Goal: Information Seeking & Learning: Learn about a topic

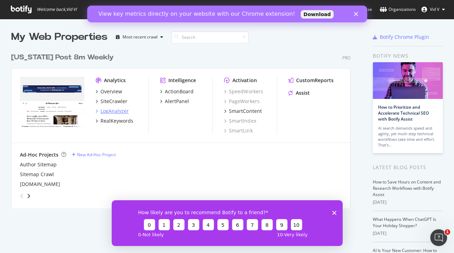
click at [117, 112] on div "LogAnalyzer" at bounding box center [114, 111] width 28 height 7
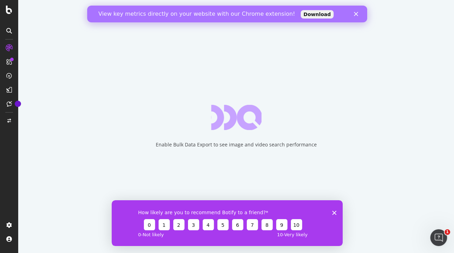
click at [335, 210] on div "How likely are you to recommend Botify to a friend? 0 1 2 3 4 5 6 7 8 9 10 0 - …" at bounding box center [226, 223] width 231 height 46
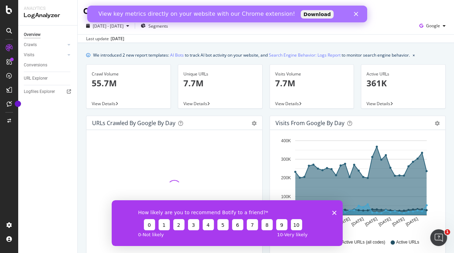
click at [357, 14] on icon "Close" at bounding box center [356, 14] width 4 height 4
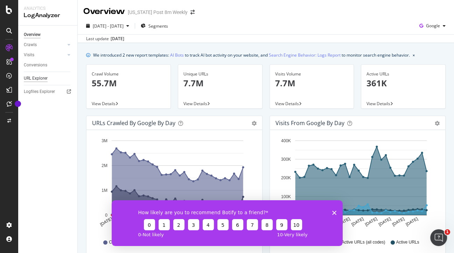
click at [44, 79] on div "URL Explorer" at bounding box center [36, 78] width 24 height 7
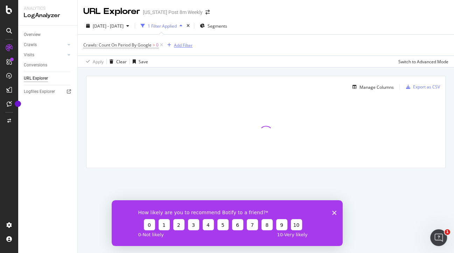
click at [177, 44] on div "Add Filter" at bounding box center [183, 45] width 19 height 6
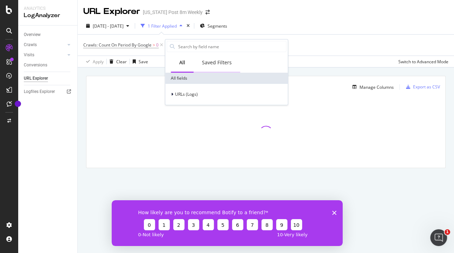
click at [211, 59] on div "Saved Filters" at bounding box center [217, 62] width 30 height 7
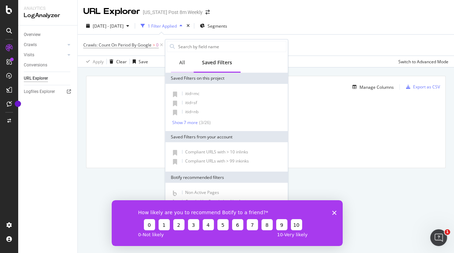
click at [181, 64] on div "All" at bounding box center [182, 62] width 6 height 7
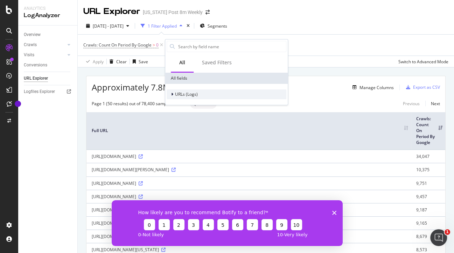
click at [173, 95] on icon at bounding box center [172, 94] width 2 height 4
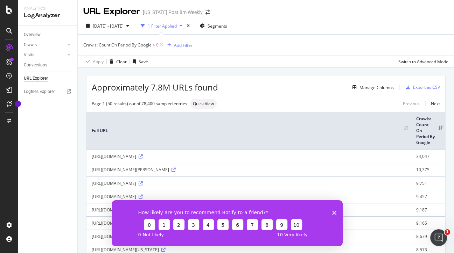
click at [39, 119] on div "Overview Crawls Daily Distribution Segments Distribution HTTP Codes Resources V…" at bounding box center [47, 140] width 59 height 228
click at [68, 45] on icon at bounding box center [69, 45] width 3 height 4
click at [43, 82] on div "HTTP Codes" at bounding box center [39, 82] width 24 height 7
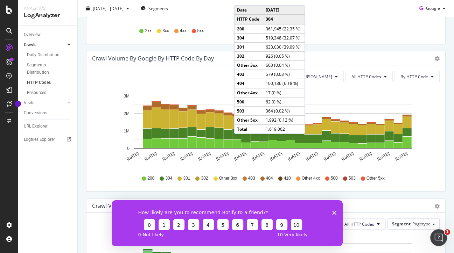
scroll to position [187, 0]
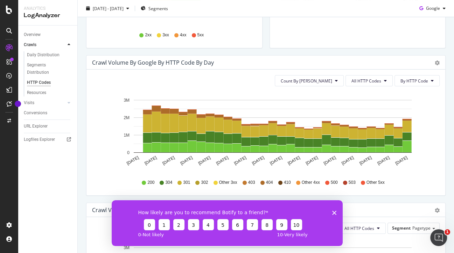
click at [199, 182] on icon at bounding box center [197, 183] width 4 height 4
click at [204, 181] on span "302" at bounding box center [204, 183] width 7 height 6
click at [363, 80] on span "All HTTP Codes" at bounding box center [367, 81] width 30 height 6
click at [413, 79] on span "By HTTP Code" at bounding box center [415, 81] width 28 height 6
click at [411, 109] on span "By HTTP Code" at bounding box center [415, 107] width 28 height 6
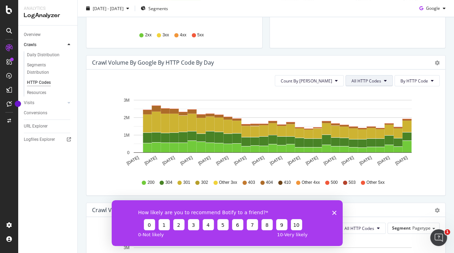
click at [384, 82] on button "All HTTP Codes" at bounding box center [369, 80] width 47 height 11
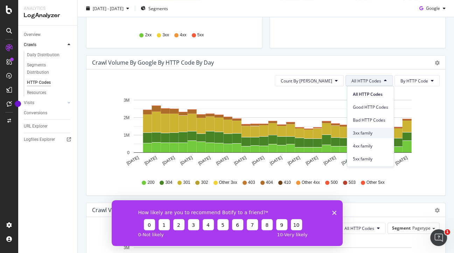
click at [367, 134] on span "3xx family" at bounding box center [370, 133] width 35 height 6
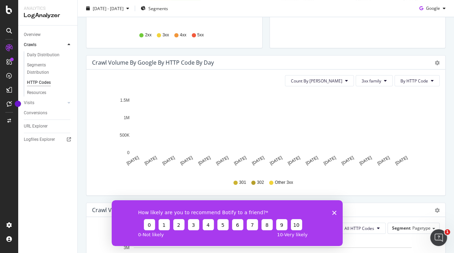
scroll to position [188, 0]
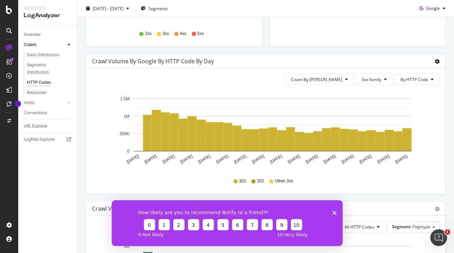
click at [435, 60] on icon "gear" at bounding box center [437, 61] width 5 height 5
click at [423, 134] on icon "Aug 07 2025 Aug 09 2025 Aug 11 2025 Aug 13 2025 Aug 15 2025 Aug 17 2025 Aug 19 …" at bounding box center [266, 131] width 348 height 81
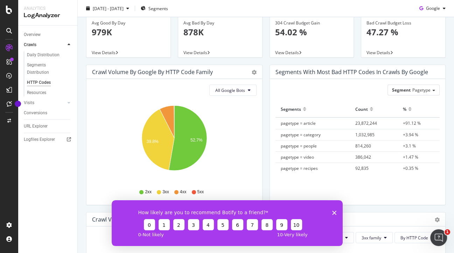
scroll to position [0, 0]
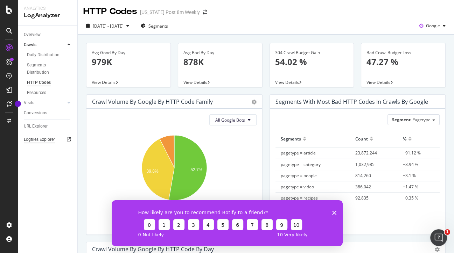
click at [43, 139] on div "Logfiles Explorer" at bounding box center [39, 139] width 31 height 7
click at [44, 130] on div "URL Explorer" at bounding box center [36, 126] width 24 height 7
click at [44, 130] on div "Overview Crawls Daily Distribution Segments Distribution HTTP Codes Resources V…" at bounding box center [47, 140] width 59 height 228
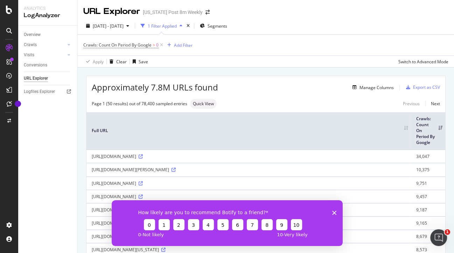
click at [177, 24] on div "1 Filter Applied" at bounding box center [162, 26] width 29 height 6
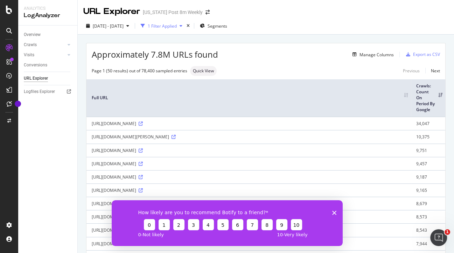
click at [165, 25] on div "1 Filter Applied" at bounding box center [162, 26] width 29 height 6
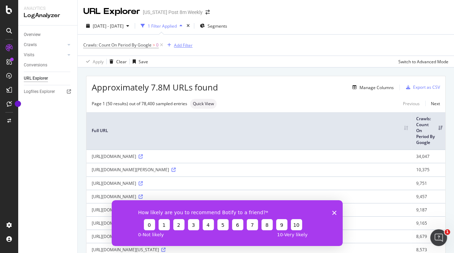
click at [181, 42] on div "Add Filter" at bounding box center [183, 45] width 19 height 6
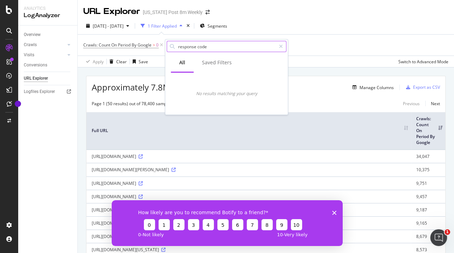
click at [197, 46] on input "response code" at bounding box center [227, 46] width 98 height 11
type input "responsecode"
click at [211, 64] on div "Saved Filters" at bounding box center [217, 62] width 30 height 7
click at [182, 69] on div "All" at bounding box center [182, 63] width 23 height 19
click at [281, 46] on icon at bounding box center [281, 46] width 4 height 5
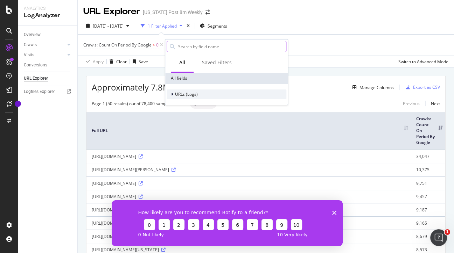
click at [171, 95] on div at bounding box center [173, 94] width 4 height 7
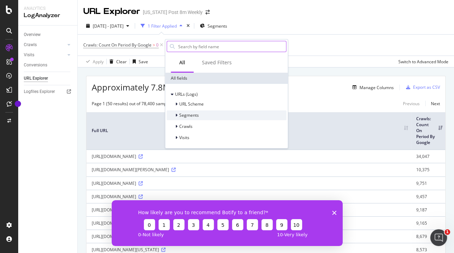
click at [178, 116] on div at bounding box center [177, 115] width 4 height 7
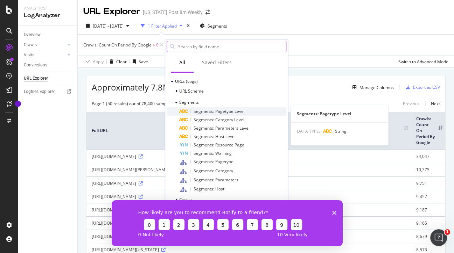
scroll to position [19, 0]
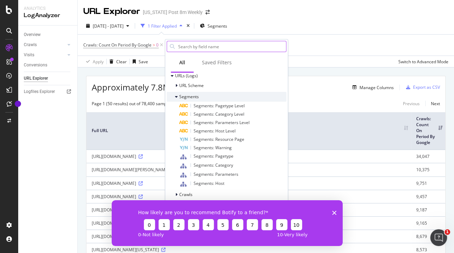
click at [175, 96] on icon at bounding box center [176, 97] width 3 height 4
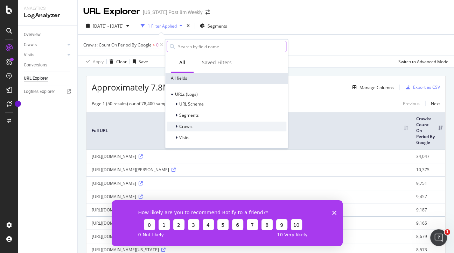
click at [179, 125] on span "Crawls" at bounding box center [185, 127] width 13 height 6
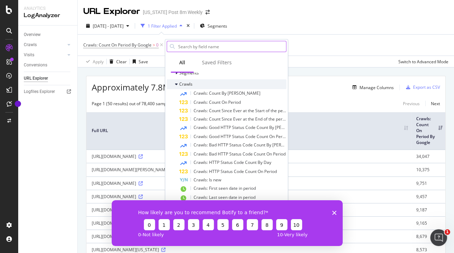
scroll to position [43, 0]
click at [174, 84] on div "Crawls" at bounding box center [180, 83] width 26 height 7
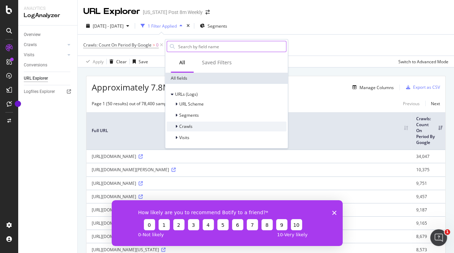
scroll to position [0, 0]
click at [176, 137] on icon at bounding box center [176, 138] width 2 height 4
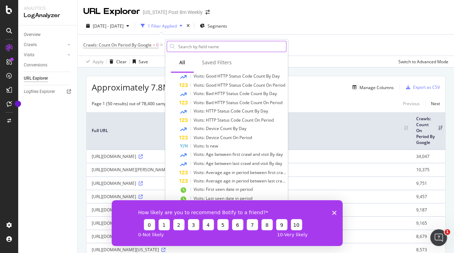
scroll to position [116, 0]
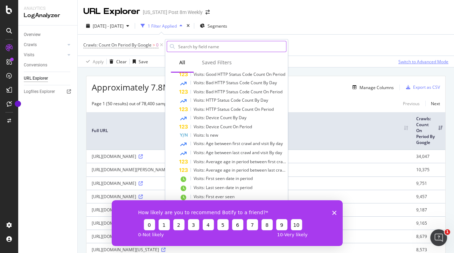
click at [413, 59] on div "Switch to Advanced Mode" at bounding box center [423, 62] width 50 height 6
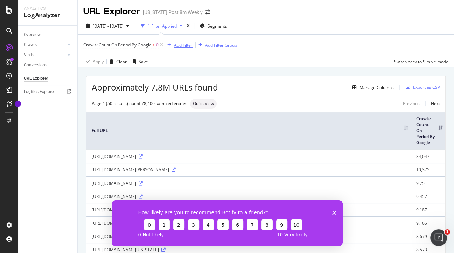
click at [185, 46] on div "Add Filter" at bounding box center [183, 45] width 19 height 6
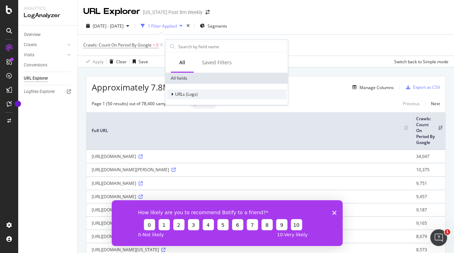
click at [175, 95] on span "URLs (Logs)" at bounding box center [186, 94] width 23 height 6
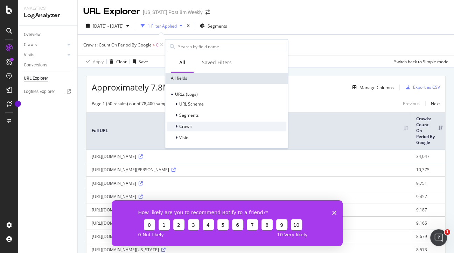
click at [176, 126] on icon at bounding box center [176, 127] width 2 height 4
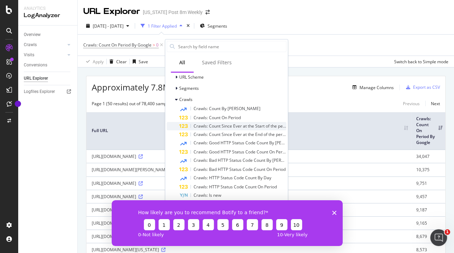
scroll to position [0, 0]
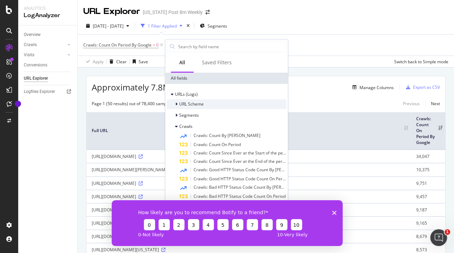
click at [177, 103] on icon at bounding box center [176, 104] width 2 height 4
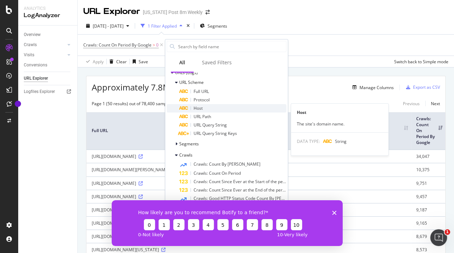
scroll to position [25, 0]
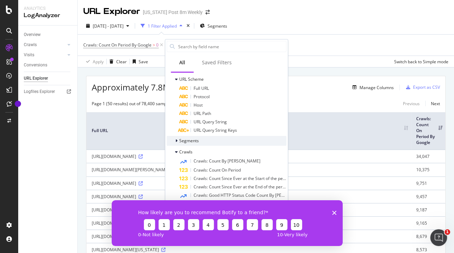
click at [179, 142] on div at bounding box center [177, 141] width 4 height 7
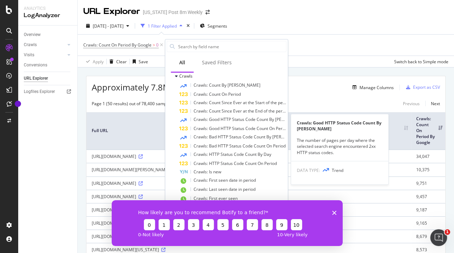
scroll to position [201, 0]
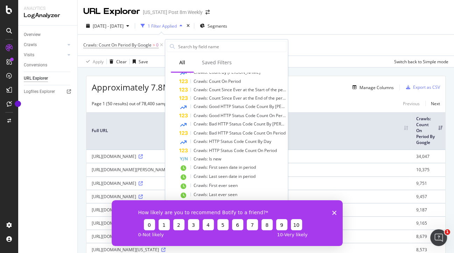
click at [60, 135] on div "Overview Crawls Daily Distribution Segments Distribution HTTP Codes Resources V…" at bounding box center [47, 140] width 59 height 228
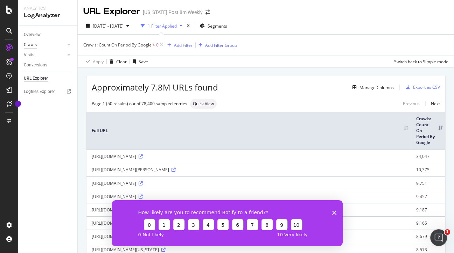
click at [30, 44] on div "Crawls" at bounding box center [30, 44] width 13 height 7
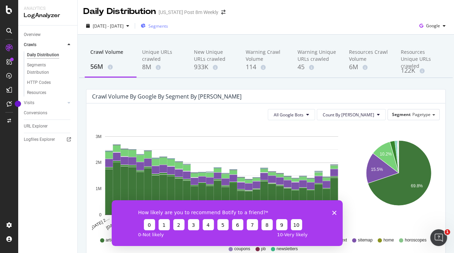
click at [168, 25] on span "Segments" at bounding box center [158, 26] width 20 height 6
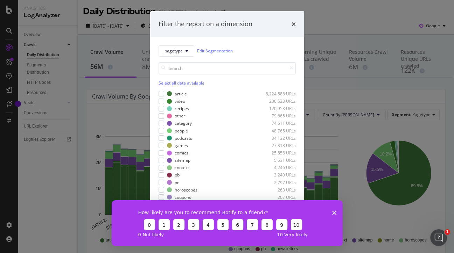
click at [203, 50] on link "Edit Segmentation" at bounding box center [215, 50] width 36 height 7
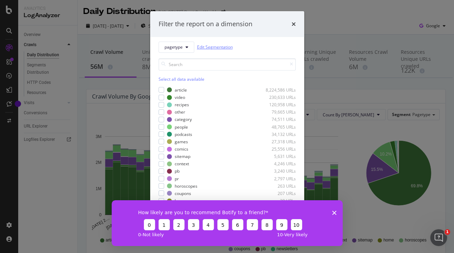
click at [334, 211] on icon "Close survey" at bounding box center [334, 213] width 4 height 4
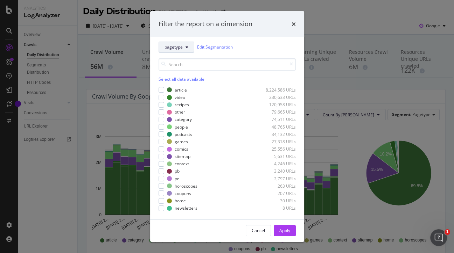
click at [181, 49] on span "pagetype" at bounding box center [174, 47] width 18 height 6
click at [184, 99] on span "parameters" at bounding box center [176, 98] width 25 height 6
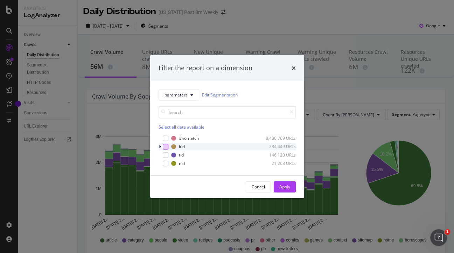
click at [165, 147] on div "modal" at bounding box center [166, 147] width 6 height 6
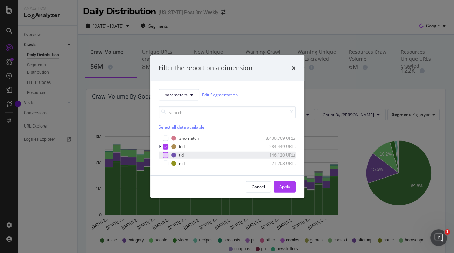
click at [165, 155] on div "modal" at bounding box center [166, 155] width 6 height 6
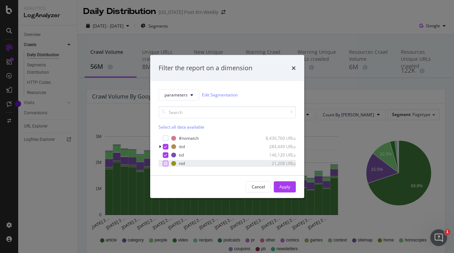
click at [166, 165] on div "modal" at bounding box center [166, 164] width 6 height 6
click at [292, 184] on button "Apply" at bounding box center [285, 186] width 22 height 11
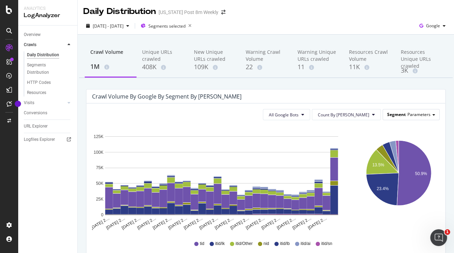
click at [405, 113] on span "Segment" at bounding box center [396, 115] width 19 height 6
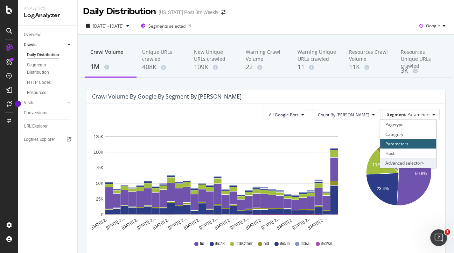
click at [408, 164] on div "Advanced selector >" at bounding box center [408, 163] width 56 height 10
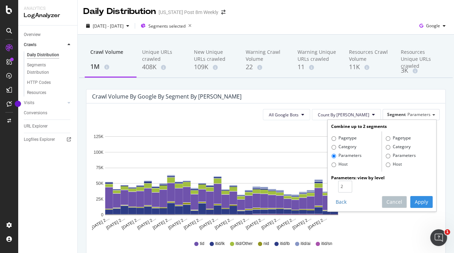
click at [288, 147] on rect "A chart." at bounding box center [221, 176] width 233 height 79
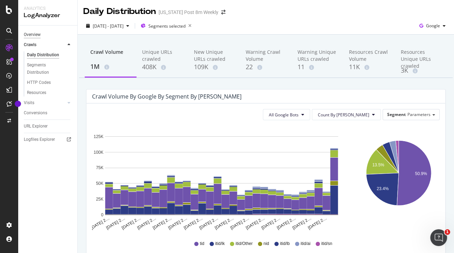
click at [33, 34] on div "Overview" at bounding box center [32, 34] width 17 height 7
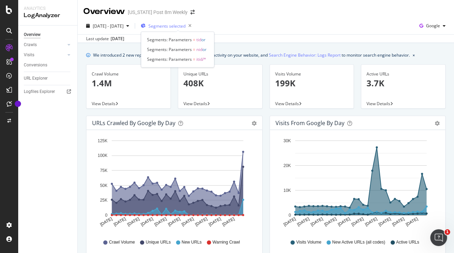
click at [168, 27] on span "Segments selected" at bounding box center [166, 26] width 37 height 6
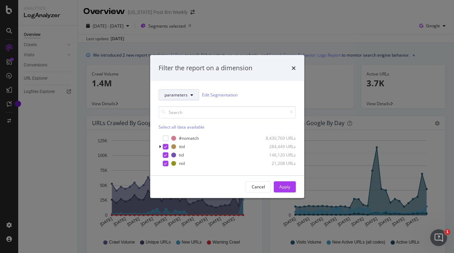
click at [190, 93] on icon "modal" at bounding box center [191, 95] width 3 height 4
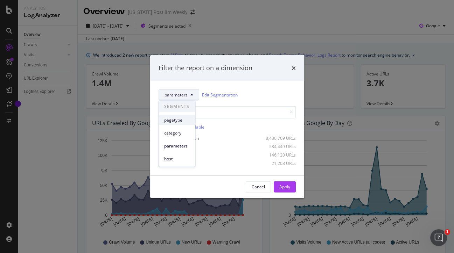
click at [176, 121] on span "pagetype" at bounding box center [176, 120] width 25 height 6
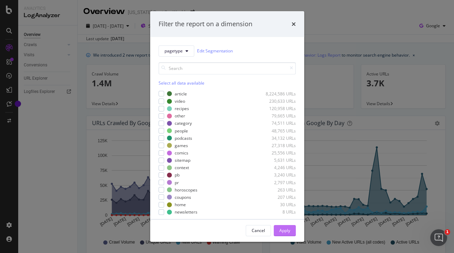
click at [289, 232] on div "Apply" at bounding box center [284, 231] width 11 height 6
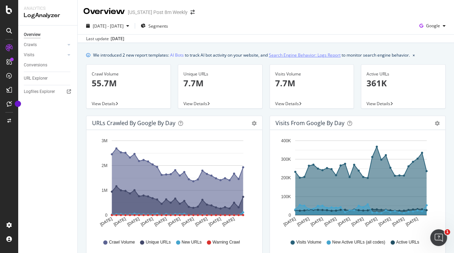
click at [307, 57] on link "Search Engine Behavior: Logs Report" at bounding box center [305, 54] width 72 height 7
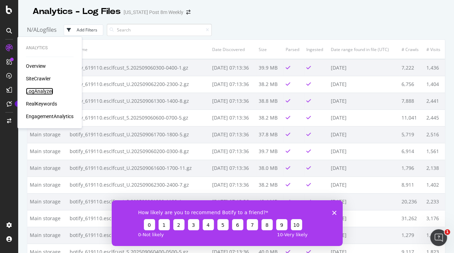
click at [37, 95] on div "LogAnalyzer" at bounding box center [39, 91] width 27 height 7
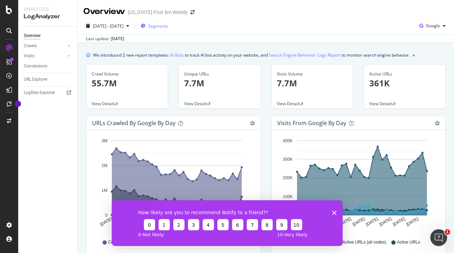
click at [162, 24] on div "Segments" at bounding box center [154, 26] width 27 height 6
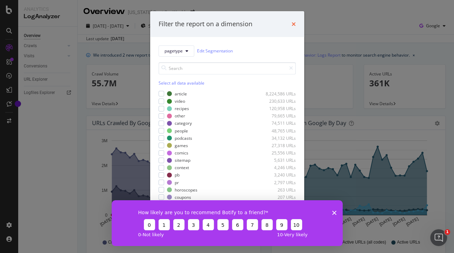
click at [294, 25] on icon "times" at bounding box center [294, 24] width 4 height 6
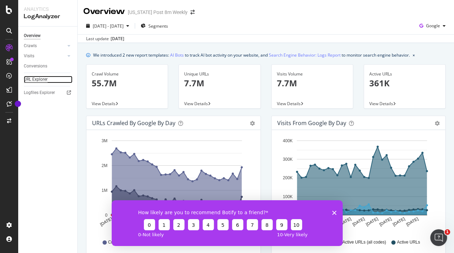
click at [42, 80] on div "URL Explorer" at bounding box center [36, 79] width 24 height 7
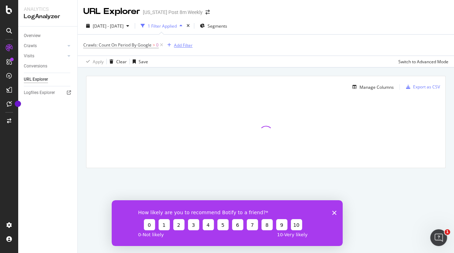
click at [171, 45] on icon "button" at bounding box center [169, 45] width 4 height 4
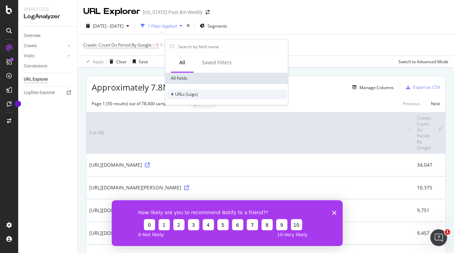
click at [172, 96] on icon at bounding box center [172, 94] width 2 height 4
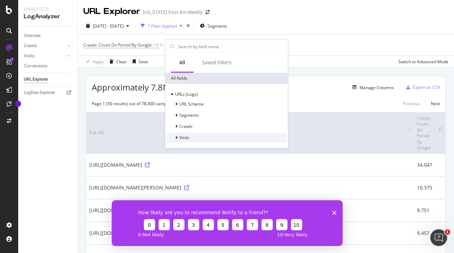
click at [177, 138] on icon at bounding box center [176, 138] width 2 height 4
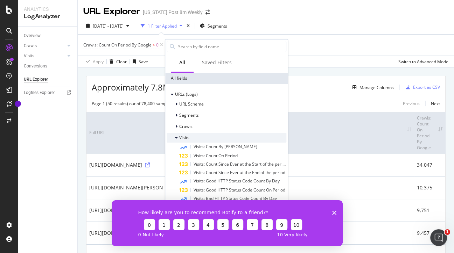
click at [177, 139] on icon at bounding box center [176, 138] width 3 height 4
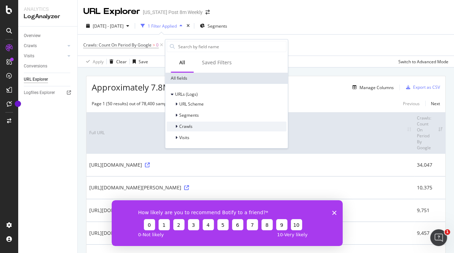
click at [177, 128] on icon at bounding box center [176, 127] width 2 height 4
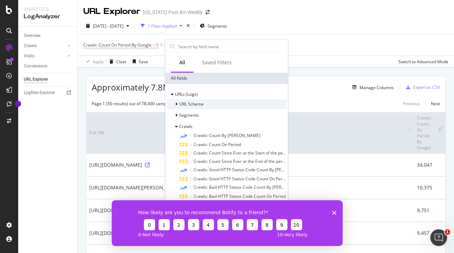
click at [179, 106] on div at bounding box center [177, 104] width 4 height 7
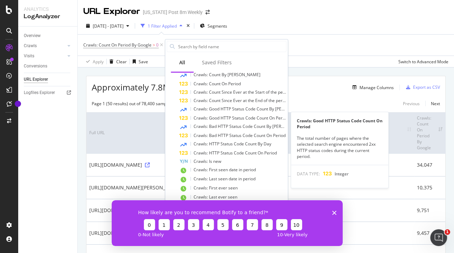
scroll to position [114, 0]
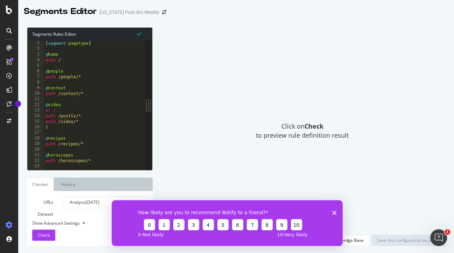
click at [336, 213] on icon "Close survey" at bounding box center [334, 213] width 4 height 4
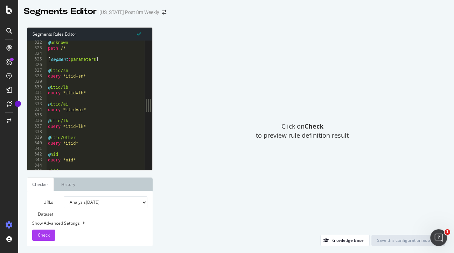
scroll to position [1808, 0]
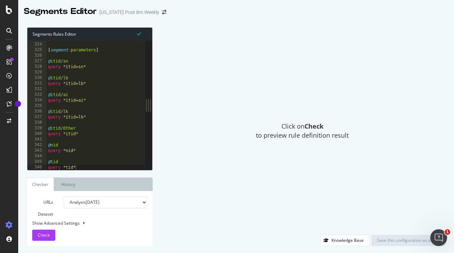
click at [199, 78] on div "Click on Check to preview rule definition result" at bounding box center [303, 131] width 286 height 208
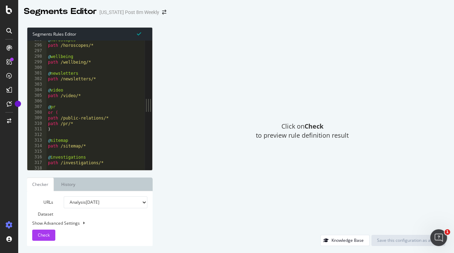
scroll to position [1650, 0]
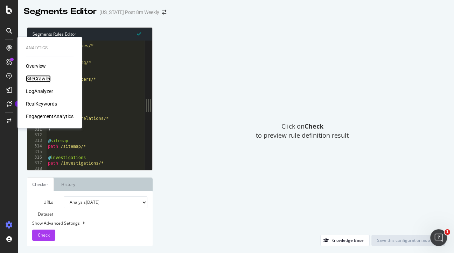
click at [34, 77] on div "SiteCrawler" at bounding box center [38, 78] width 25 height 7
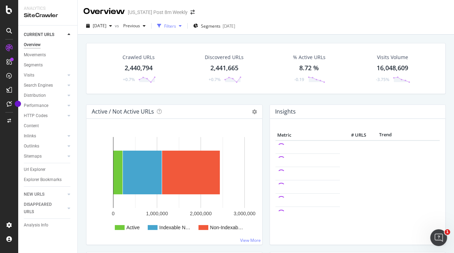
click at [176, 26] on div "Filters" at bounding box center [170, 26] width 12 height 6
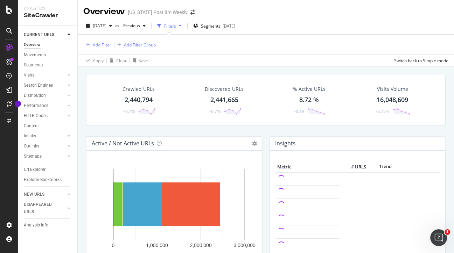
click at [104, 44] on div "Add Filter" at bounding box center [102, 45] width 19 height 6
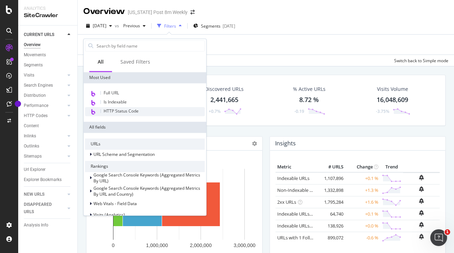
click at [116, 109] on span "HTTP Status Code" at bounding box center [121, 111] width 35 height 6
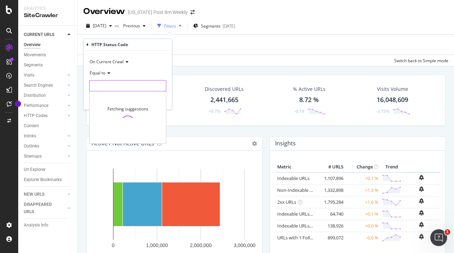
click at [113, 88] on input "number" at bounding box center [127, 86] width 77 height 11
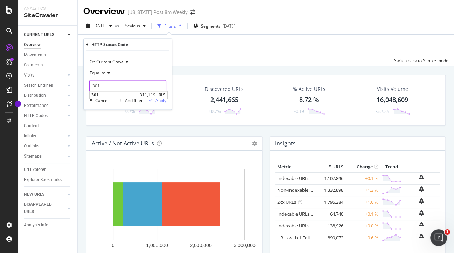
type input "301"
click at [158, 100] on div "Apply" at bounding box center [160, 101] width 11 height 6
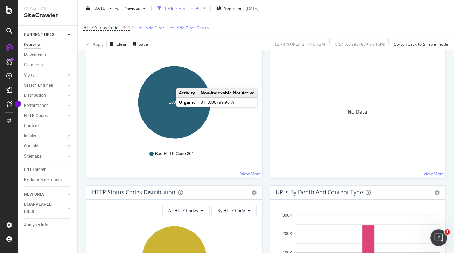
scroll to position [248, 0]
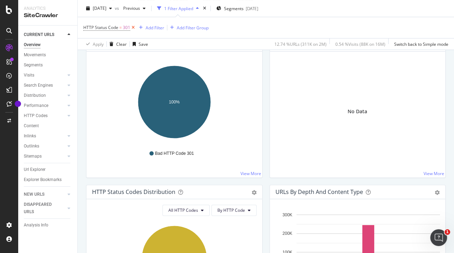
click at [132, 27] on icon at bounding box center [133, 27] width 6 height 7
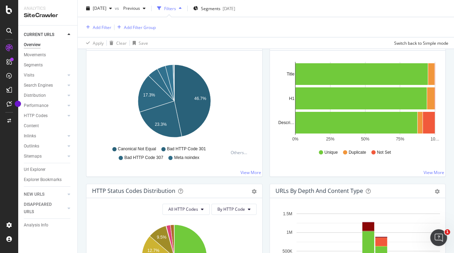
scroll to position [246, 0]
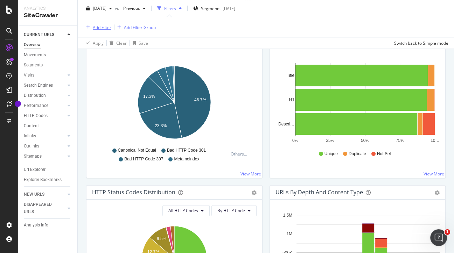
click at [109, 29] on div "Add Filter" at bounding box center [102, 27] width 19 height 6
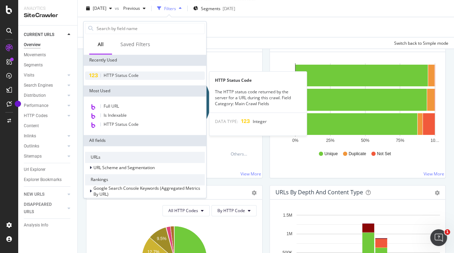
click at [120, 75] on span "HTTP Status Code" at bounding box center [121, 75] width 35 height 6
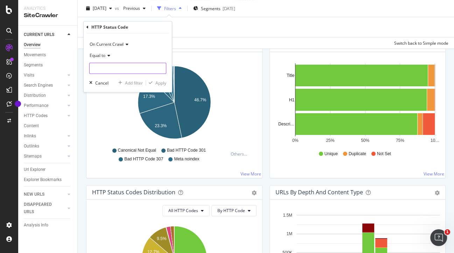
click at [131, 68] on input "number" at bounding box center [127, 68] width 77 height 11
type input "302"
click at [165, 83] on div "Apply" at bounding box center [160, 83] width 11 height 6
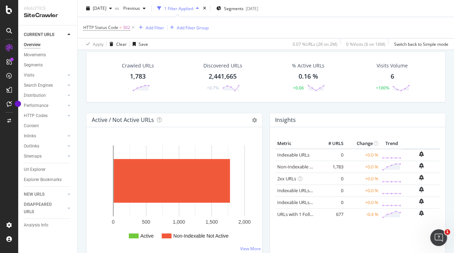
scroll to position [23, 0]
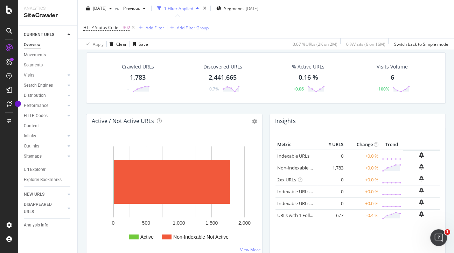
click at [312, 167] on link "Non-Indexable URLs" at bounding box center [298, 168] width 43 height 6
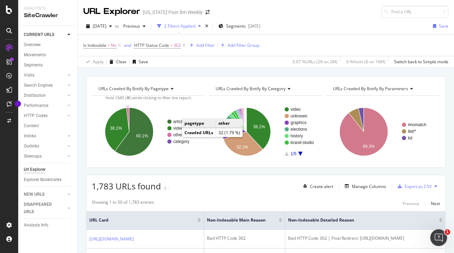
click at [178, 135] on text "other" at bounding box center [177, 135] width 9 height 5
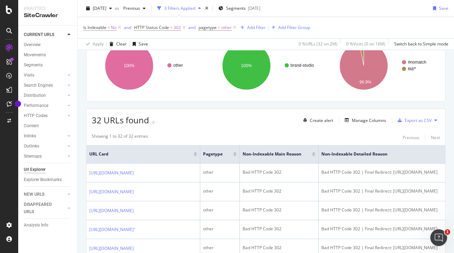
scroll to position [68, 0]
